Goal: Check status

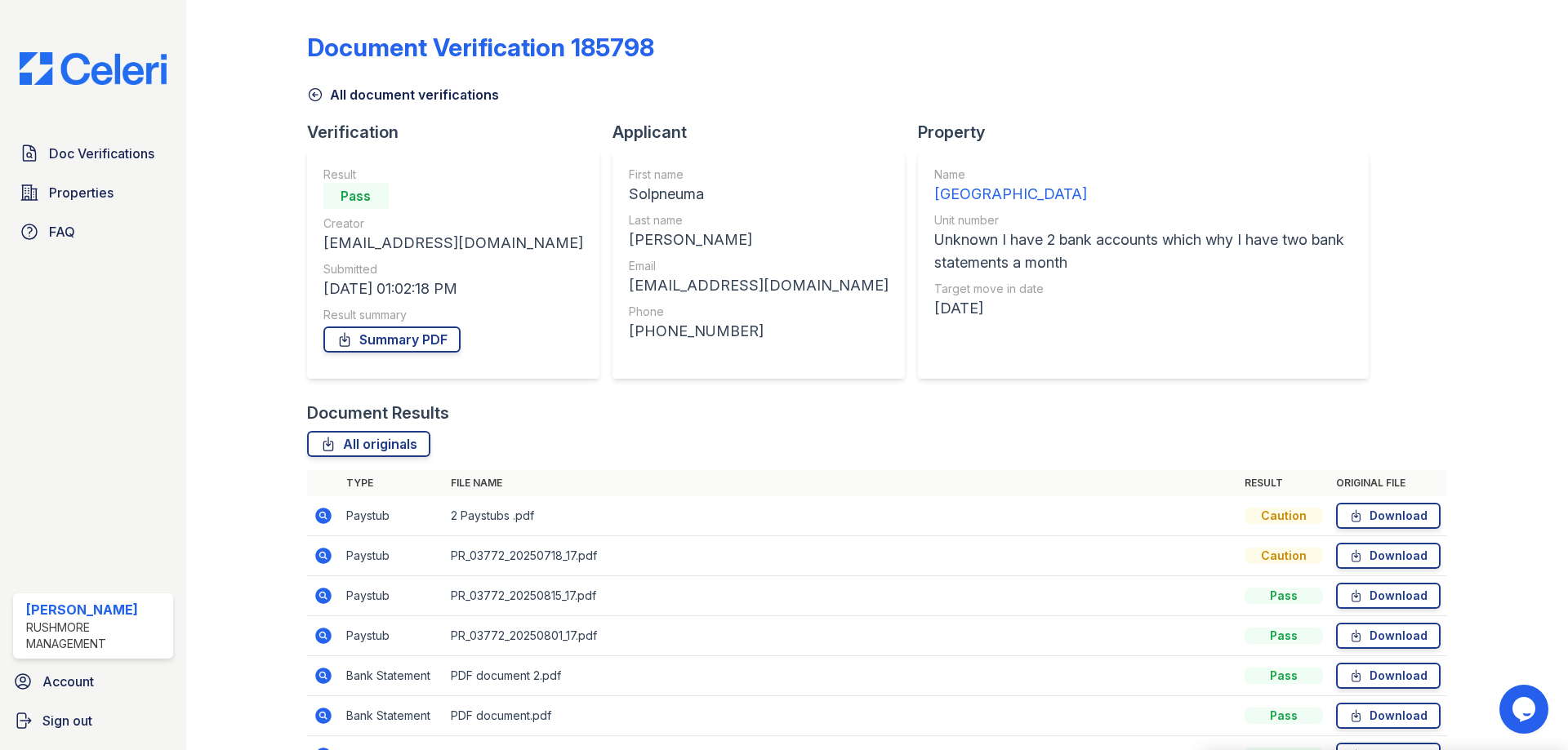
scroll to position [82, 0]
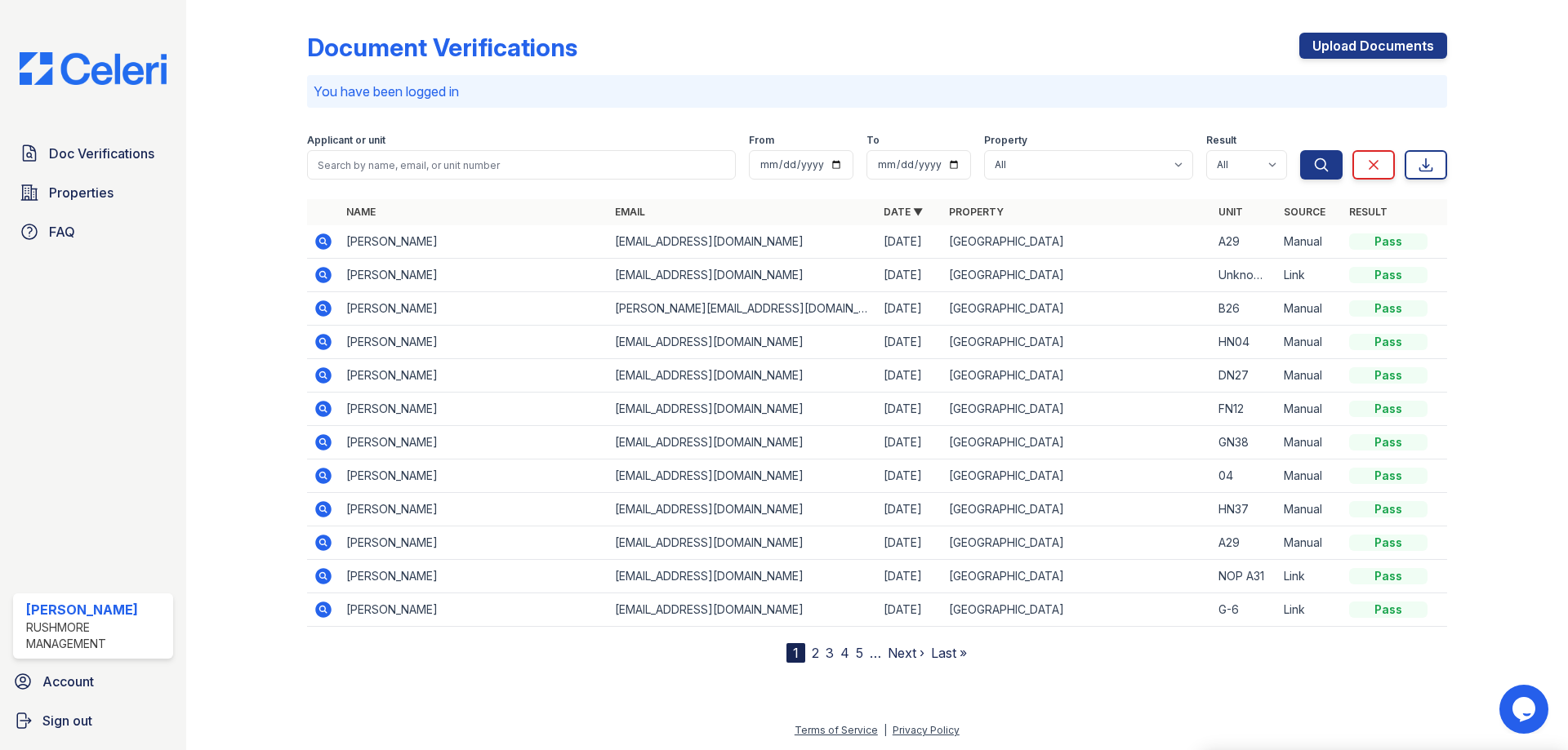
click at [314, 273] on icon at bounding box center [323, 275] width 20 height 20
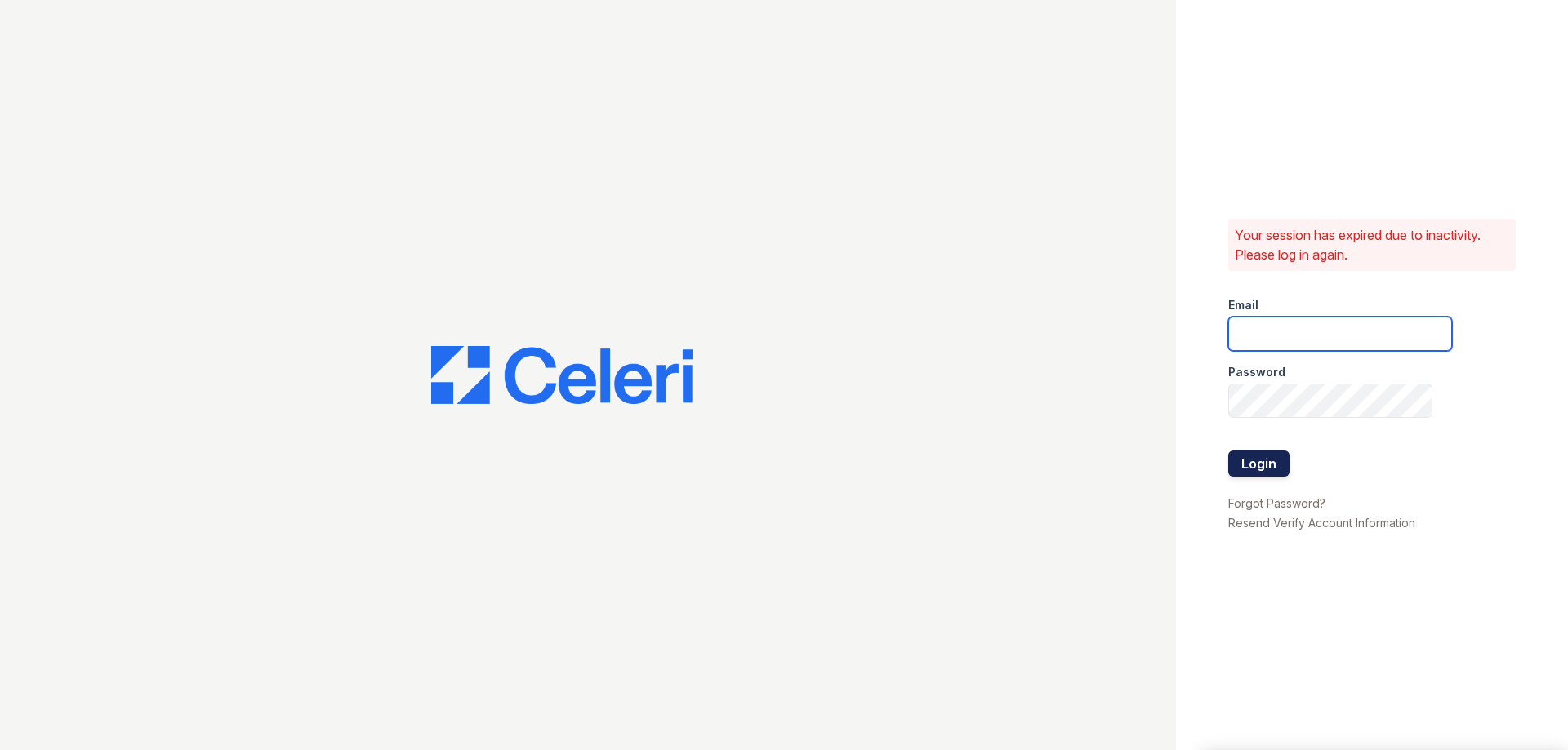
type input "[EMAIL_ADDRESS][DOMAIN_NAME]"
click at [1249, 472] on button "Login" at bounding box center [1258, 464] width 61 height 26
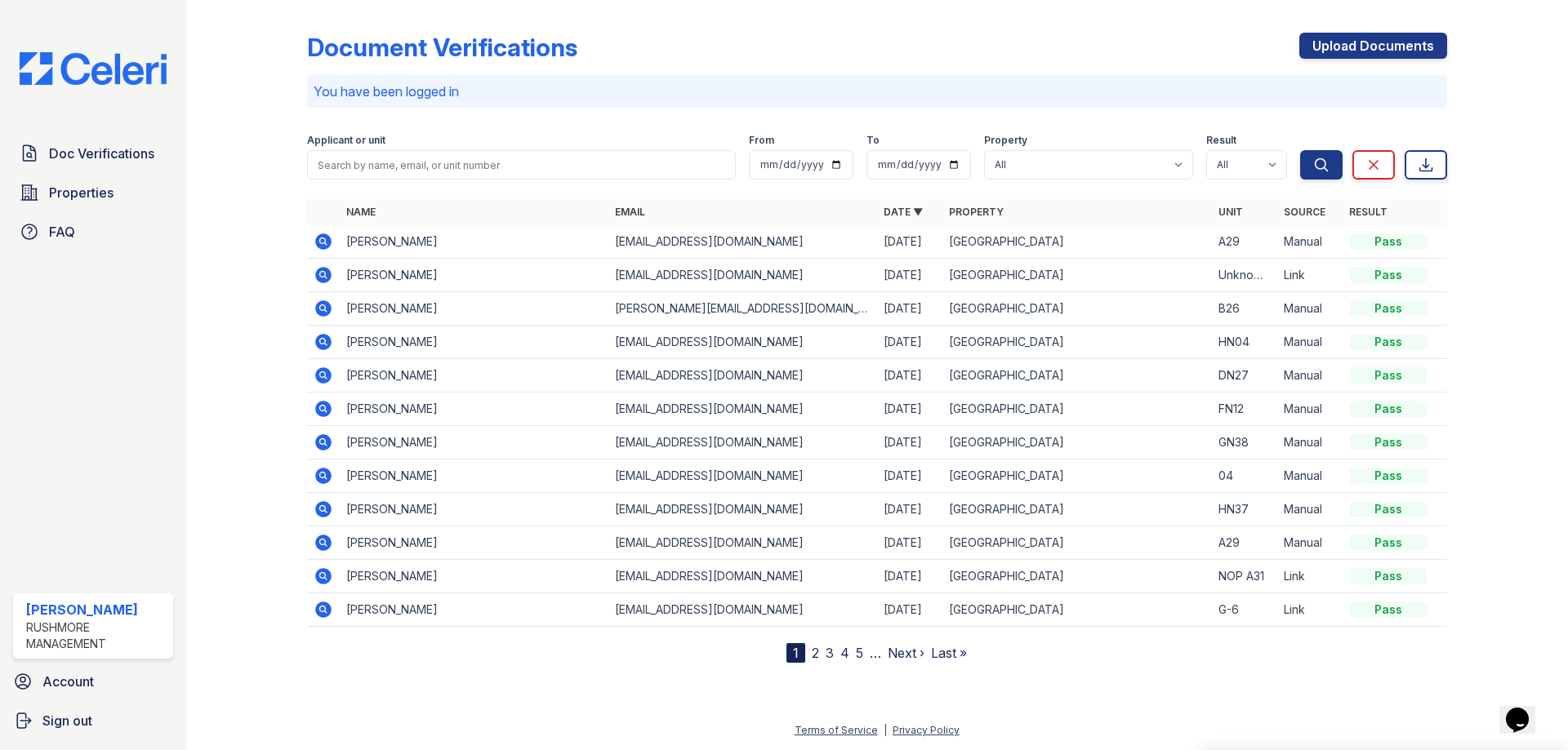
click at [323, 274] on icon at bounding box center [322, 274] width 4 height 4
